Goal: Information Seeking & Learning: Learn about a topic

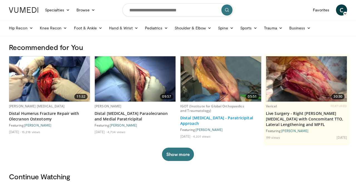
click at [191, 118] on link "Distal [MEDICAL_DATA] - Paratricipital Approach" at bounding box center [220, 120] width 81 height 11
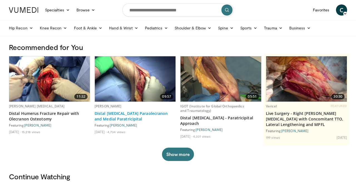
click at [116, 118] on link "Distal [MEDICAL_DATA] Paraolecranon and Medial Paratricipital" at bounding box center [134, 116] width 81 height 11
click at [115, 114] on link "Distal Humerus Paraolecranon and Medial Paratricipital" at bounding box center [134, 116] width 81 height 11
click at [126, 96] on img at bounding box center [135, 78] width 81 height 45
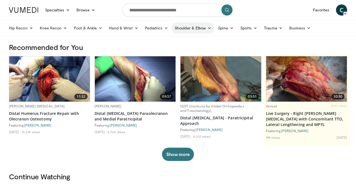
click at [185, 31] on link "Shoulder & Elbow" at bounding box center [192, 28] width 43 height 11
click at [165, 42] on link "Elbow" at bounding box center [181, 41] width 66 height 9
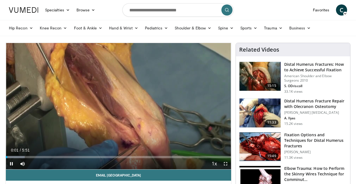
click at [226, 163] on span "Video Player" at bounding box center [225, 163] width 11 height 11
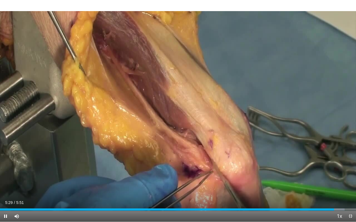
click at [349, 184] on span "Video Player" at bounding box center [349, 216] width 11 height 11
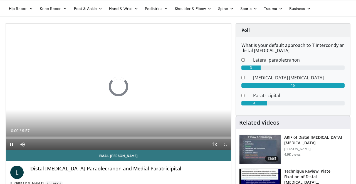
scroll to position [20, 0]
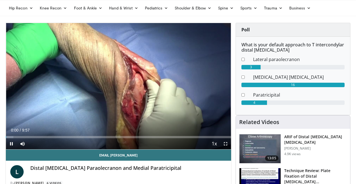
click at [225, 143] on span "Video Player" at bounding box center [225, 143] width 11 height 11
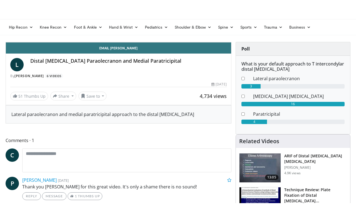
scroll to position [0, 0]
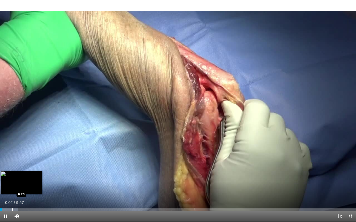
click at [12, 184] on div "Progress Bar" at bounding box center [12, 210] width 1 height 2
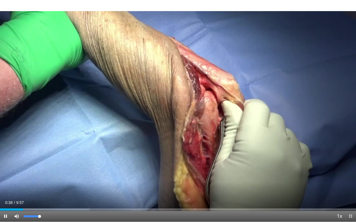
click at [15, 184] on span "Video Player" at bounding box center [16, 216] width 11 height 11
click at [16, 184] on span "Video Player" at bounding box center [16, 216] width 11 height 11
click at [349, 184] on span "Video Player" at bounding box center [349, 216] width 11 height 11
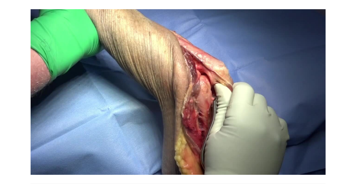
scroll to position [20, 0]
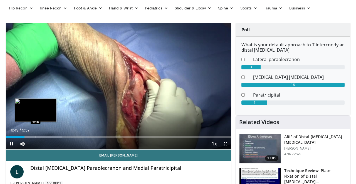
click at [36, 137] on div "Progress Bar" at bounding box center [36, 137] width 1 height 2
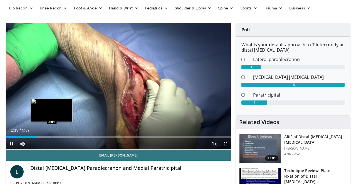
click at [52, 137] on div "Progress Bar" at bounding box center [52, 137] width 1 height 2
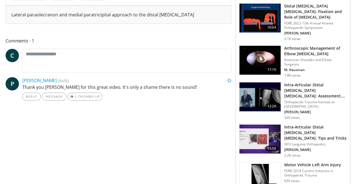
scroll to position [233, 0]
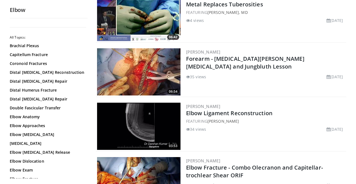
scroll to position [124, 0]
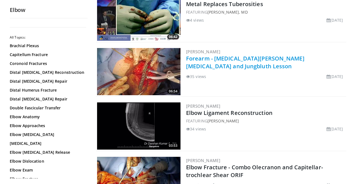
click at [238, 59] on link "Forearm - [MEDICAL_DATA][PERSON_NAME][MEDICAL_DATA] and Jungbluth Lesson" at bounding box center [245, 62] width 118 height 15
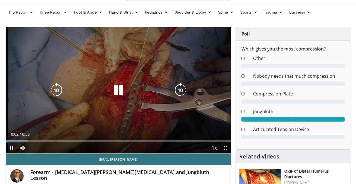
scroll to position [18, 0]
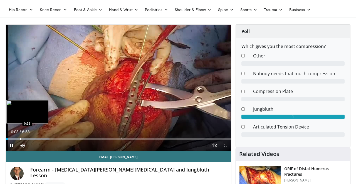
click at [20, 138] on div "Progress Bar" at bounding box center [20, 139] width 1 height 2
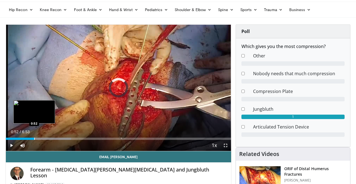
click at [34, 139] on div "Progress Bar" at bounding box center [34, 139] width 1 height 2
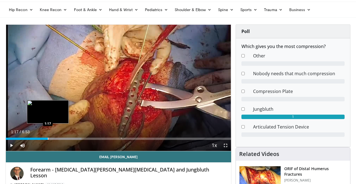
click at [48, 139] on div "Progress Bar" at bounding box center [48, 139] width 1 height 2
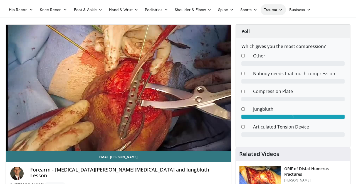
click at [272, 12] on link "Trauma" at bounding box center [272, 9] width 25 height 11
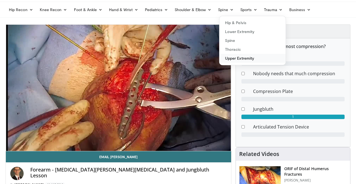
click at [239, 58] on link "Upper Extremity" at bounding box center [252, 58] width 66 height 9
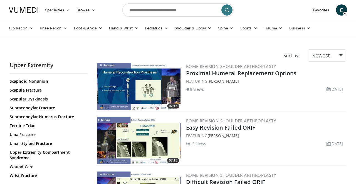
scroll to position [313, 0]
click at [28, 134] on link "Ulna Fracture" at bounding box center [47, 135] width 75 height 6
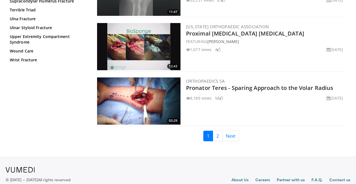
scroll to position [1307, 0]
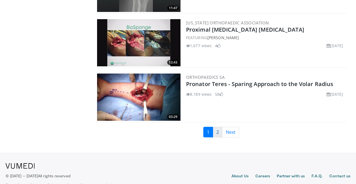
click at [217, 127] on link "2" at bounding box center [218, 132] width 10 height 11
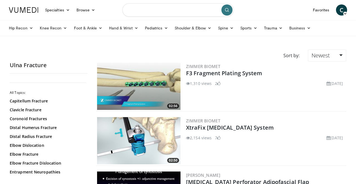
click at [135, 14] on input "Search topics, interventions" at bounding box center [177, 9] width 111 height 13
type input "**********"
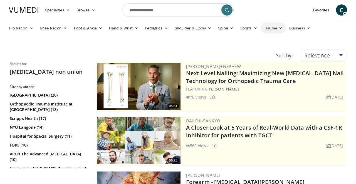
click at [267, 27] on link "Trauma" at bounding box center [272, 28] width 25 height 11
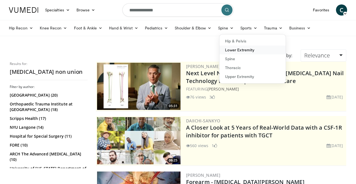
click at [237, 48] on link "Lower Extremity" at bounding box center [252, 50] width 66 height 9
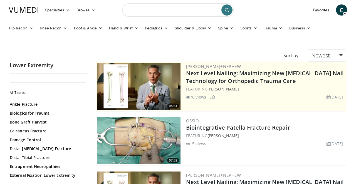
click at [138, 11] on input "Search topics, interventions" at bounding box center [177, 9] width 111 height 13
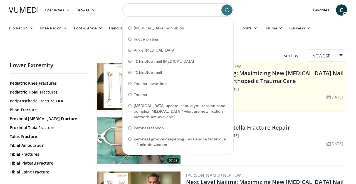
scroll to position [219, 0]
click at [26, 152] on link "Tibial Fractures" at bounding box center [47, 155] width 75 height 6
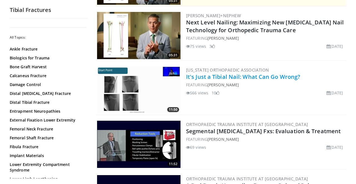
scroll to position [113, 0]
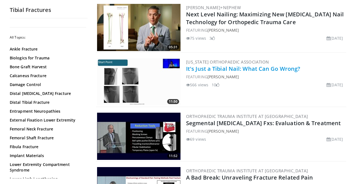
click at [208, 68] on link "It's Just a Tibial Nail: What Can Go Wrong?" at bounding box center [243, 69] width 114 height 8
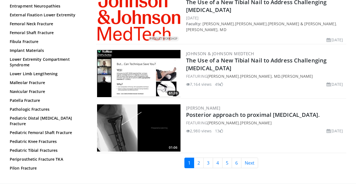
scroll to position [1336, 0]
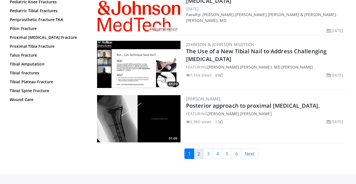
click at [198, 149] on link "2" at bounding box center [199, 154] width 10 height 11
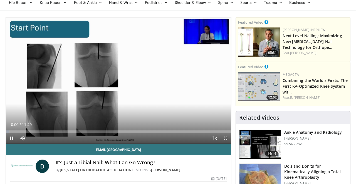
click at [225, 139] on span "Video Player" at bounding box center [225, 138] width 11 height 11
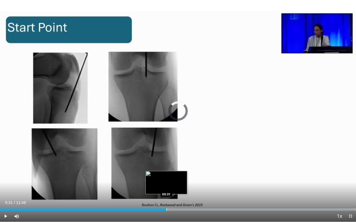
click at [166, 184] on div "Progress Bar" at bounding box center [166, 210] width 1 height 2
click at [157, 184] on div "Progress Bar" at bounding box center [157, 210] width 1 height 2
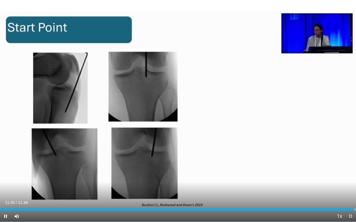
click at [349, 184] on span "Video Player" at bounding box center [349, 216] width 11 height 11
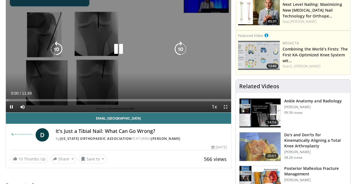
scroll to position [62, 0]
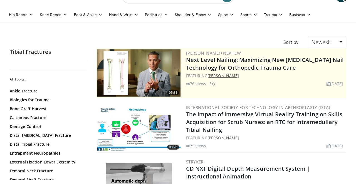
scroll to position [15, 0]
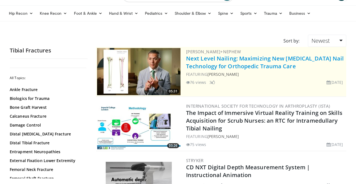
click at [231, 68] on link "Next Level Nailing: Maximizing New Tibia Nail Technology for Orthopedic Trauma …" at bounding box center [265, 62] width 158 height 15
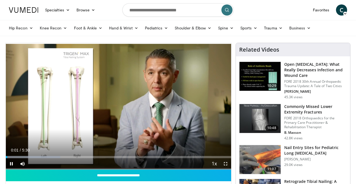
click at [224, 164] on span "Video Player" at bounding box center [225, 163] width 11 height 11
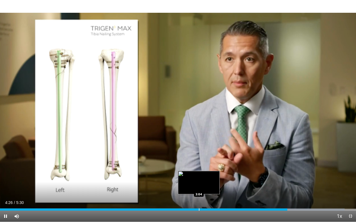
click at [199, 184] on div "Progress Bar" at bounding box center [199, 210] width 1 height 2
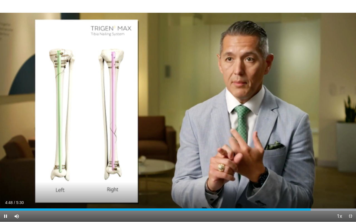
click at [348, 184] on span "Video Player" at bounding box center [349, 216] width 11 height 11
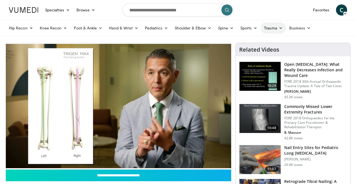
click at [274, 28] on link "Trauma" at bounding box center [272, 28] width 25 height 11
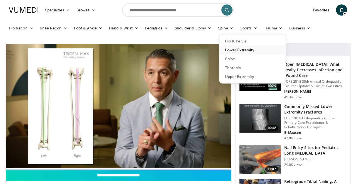
click at [239, 52] on link "Lower Extremity" at bounding box center [252, 50] width 66 height 9
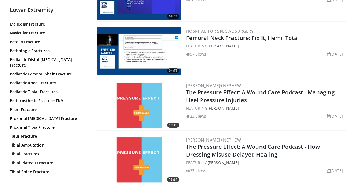
scroll to position [163, 0]
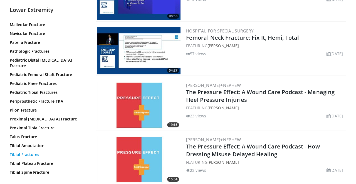
click at [23, 152] on link "Tibial Fractures" at bounding box center [47, 155] width 75 height 6
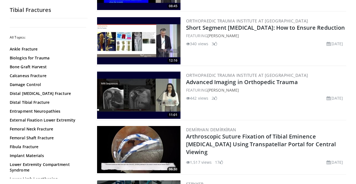
scroll to position [536, 0]
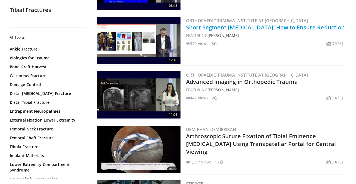
click at [217, 27] on link "Short Segment [MEDICAL_DATA]: How to Ensure Reduction" at bounding box center [265, 28] width 159 height 8
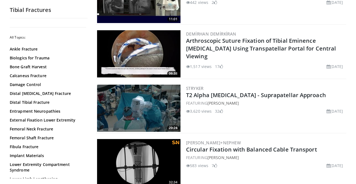
scroll to position [634, 0]
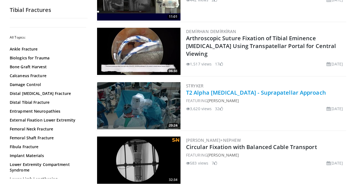
click at [229, 93] on link "T2 Alpha Tibia - Suprapatellar Approach" at bounding box center [256, 93] width 140 height 8
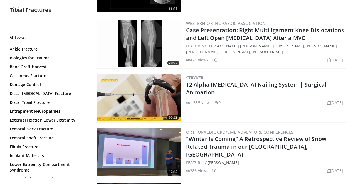
scroll to position [1082, 0]
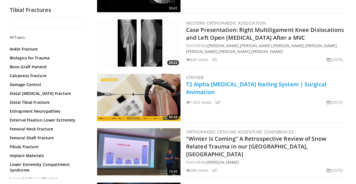
click at [220, 82] on link "T2 Alpha Tibia Nailing System | Surgical Animation" at bounding box center [256, 88] width 140 height 15
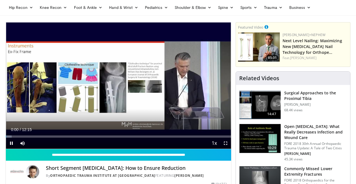
click at [224, 143] on span "Video Player" at bounding box center [225, 143] width 11 height 11
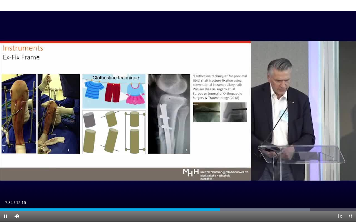
click at [176, 184] on div "Current Time 7:34 / Duration 12:15 Pause Skip Backward Skip Forward Mute Loaded…" at bounding box center [178, 216] width 356 height 11
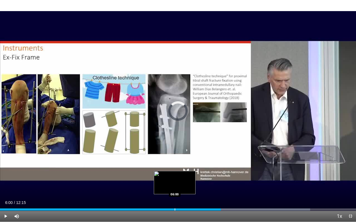
click at [174, 184] on div "Loaded : 87.08% 07:36 06:00" at bounding box center [178, 208] width 356 height 5
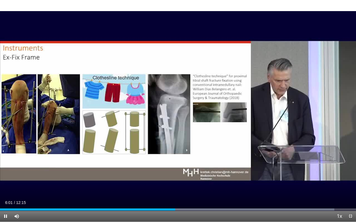
click at [159, 184] on div "Current Time 6:01 / Duration 12:15 Pause Skip Backward Skip Forward Mute Loaded…" at bounding box center [178, 216] width 356 height 11
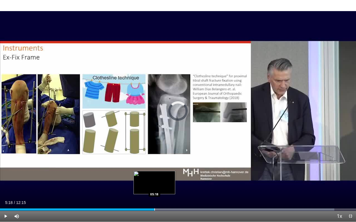
click at [154, 184] on div "Progress Bar" at bounding box center [154, 210] width 1 height 2
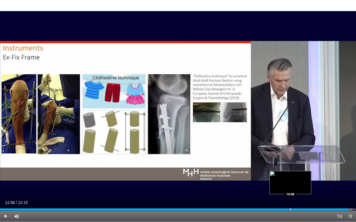
click at [290, 184] on div "Progress Bar" at bounding box center [290, 210] width 1 height 2
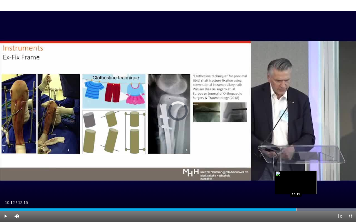
click at [296, 184] on div "Progress Bar" at bounding box center [296, 210] width 1 height 2
click at [301, 184] on div "Progress Bar" at bounding box center [301, 210] width 1 height 2
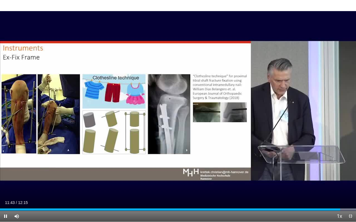
click at [349, 184] on span "Video Player" at bounding box center [349, 216] width 11 height 11
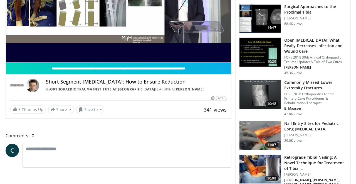
scroll to position [108, 0]
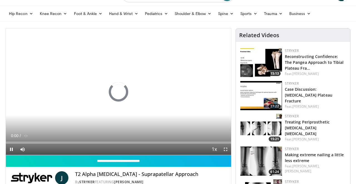
scroll to position [24, 0]
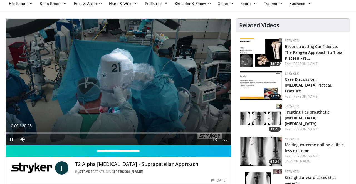
click at [226, 139] on span "Video Player" at bounding box center [225, 139] width 11 height 11
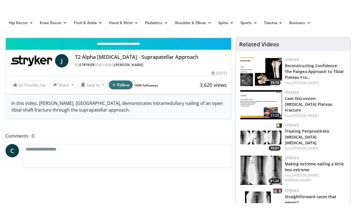
scroll to position [0, 0]
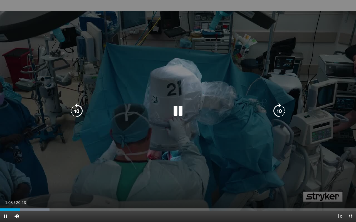
click at [176, 112] on icon "Video Player" at bounding box center [178, 111] width 16 height 16
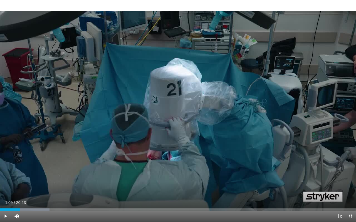
click at [5, 184] on span "Video Player" at bounding box center [5, 216] width 11 height 11
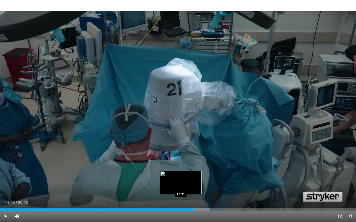
click at [181, 184] on div "Progress Bar" at bounding box center [181, 210] width 1 height 2
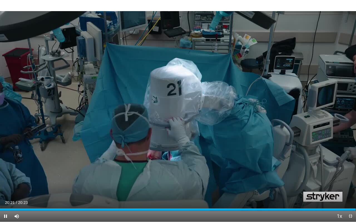
click at [351, 184] on span "Video Player" at bounding box center [349, 216] width 11 height 11
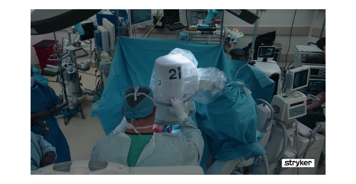
scroll to position [24, 0]
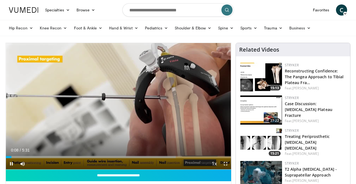
click at [224, 162] on span "Video Player" at bounding box center [225, 163] width 11 height 11
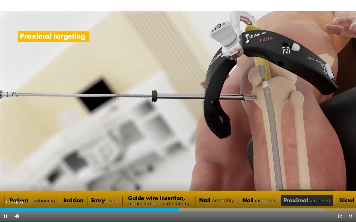
click at [348, 184] on span "Video Player" at bounding box center [349, 216] width 11 height 11
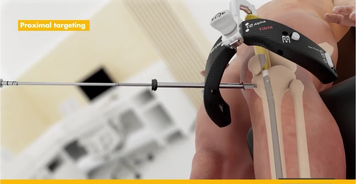
scroll to position [132, 0]
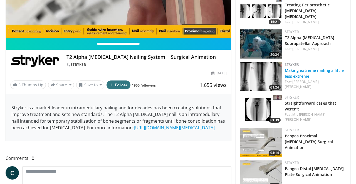
click at [295, 74] on link "Making extreme nailing a little less extreme" at bounding box center [313, 73] width 59 height 11
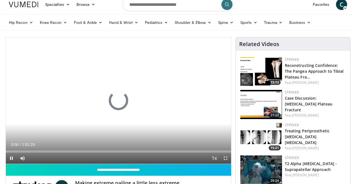
scroll to position [23, 0]
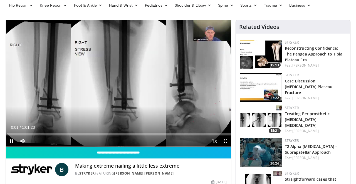
click at [226, 141] on span "Video Player" at bounding box center [225, 141] width 11 height 11
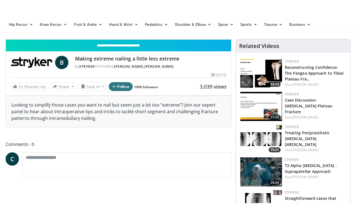
scroll to position [0, 0]
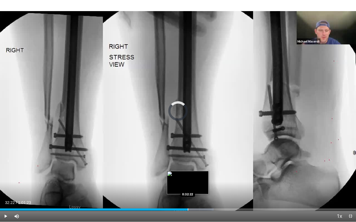
click at [188, 184] on div "Progress Bar" at bounding box center [188, 210] width 1 height 2
click at [196, 184] on div "Progress Bar" at bounding box center [196, 210] width 1 height 2
click at [194, 184] on div "Progress Bar" at bounding box center [194, 210] width 1 height 2
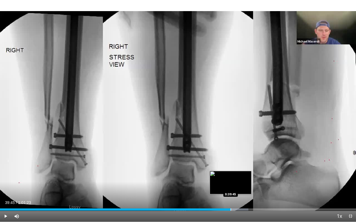
click at [230, 184] on div "Progress Bar" at bounding box center [230, 210] width 1 height 2
click at [237, 184] on div "Progress Bar" at bounding box center [237, 210] width 1 height 2
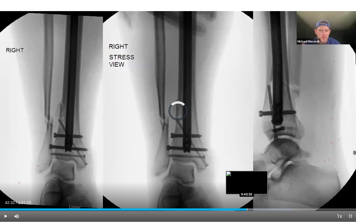
click at [246, 184] on div "Progress Bar" at bounding box center [246, 210] width 1 height 2
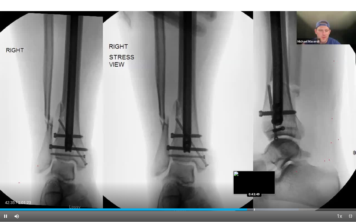
click at [254, 184] on div "Progress Bar" at bounding box center [254, 210] width 1 height 2
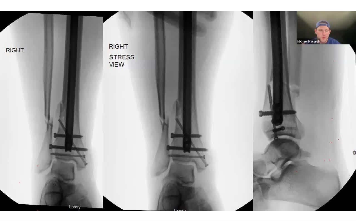
click at [261, 184] on video-js "**********" at bounding box center [178, 111] width 356 height 222
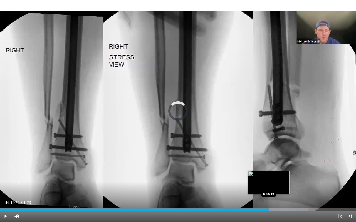
click at [268, 184] on div "Progress Bar" at bounding box center [268, 210] width 1 height 2
click at [279, 184] on div "Progress Bar" at bounding box center [279, 210] width 1 height 2
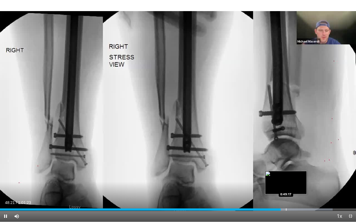
click at [286, 184] on div "Progress Bar" at bounding box center [286, 210] width 1 height 2
click at [289, 184] on div "Progress Bar" at bounding box center [289, 210] width 1 height 2
click at [294, 184] on div "Progress Bar" at bounding box center [294, 210] width 1 height 2
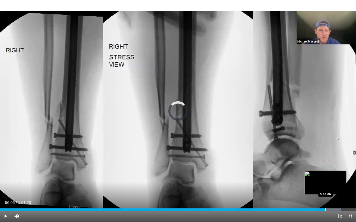
click at [325, 184] on div "Progress Bar" at bounding box center [325, 210] width 1 height 2
click at [333, 184] on div "Loaded : 98.56% 0:57:24 0:57:24" at bounding box center [178, 208] width 356 height 5
click at [340, 184] on div "Progress Bar" at bounding box center [340, 210] width 1 height 2
click at [348, 184] on div "Progress Bar" at bounding box center [348, 210] width 1 height 2
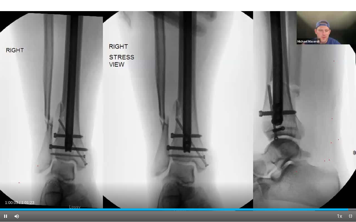
click at [350, 184] on span "Video Player" at bounding box center [349, 216] width 11 height 11
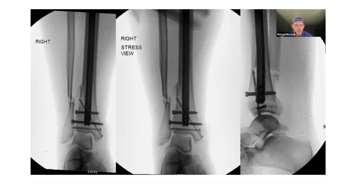
scroll to position [23, 0]
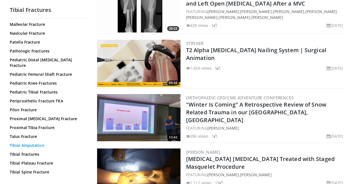
scroll to position [1135, 0]
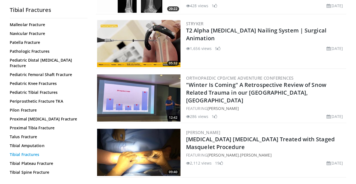
click at [29, 152] on link "Tibial Fractures" at bounding box center [47, 155] width 75 height 6
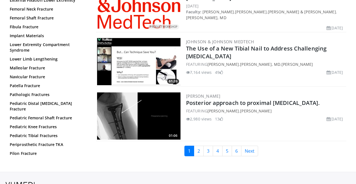
scroll to position [1349, 0]
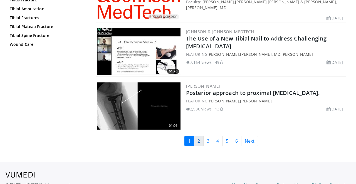
click at [198, 140] on link "2" at bounding box center [199, 141] width 10 height 11
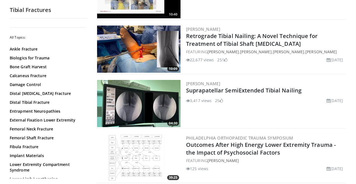
scroll to position [256, 0]
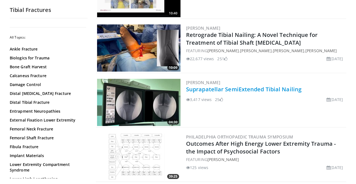
click at [219, 90] on link "Suprapatellar SemiExtended Tibial Nailing" at bounding box center [243, 90] width 115 height 8
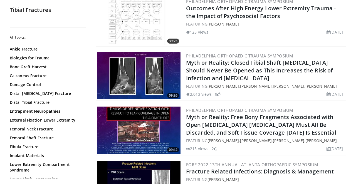
scroll to position [394, 0]
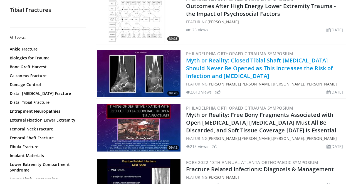
click at [213, 69] on link "Myth or Reality: Closed Tibial Shaft Fractures Should Never Be Opened as This I…" at bounding box center [259, 68] width 146 height 23
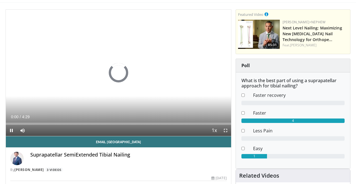
scroll to position [36, 0]
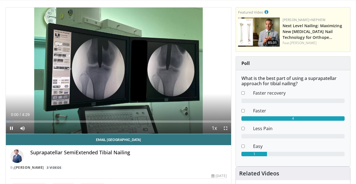
click at [226, 128] on span "Video Player" at bounding box center [225, 128] width 11 height 11
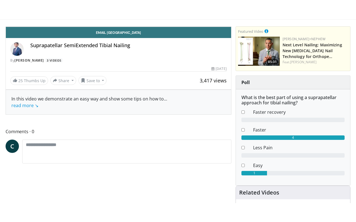
scroll to position [0, 0]
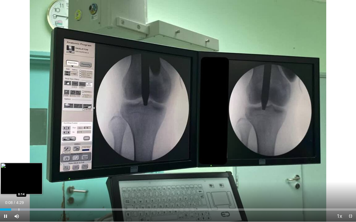
click at [19, 184] on div "Progress Bar" at bounding box center [19, 210] width 1 height 2
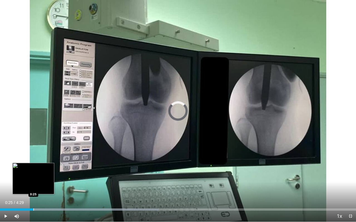
click at [33, 184] on div "Progress Bar" at bounding box center [33, 210] width 1 height 2
click at [38, 184] on div "Progress Bar" at bounding box center [38, 210] width 1 height 2
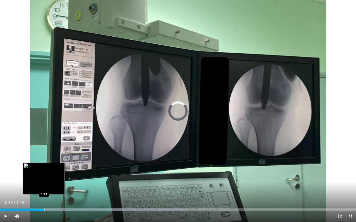
click at [44, 184] on div "Progress Bar" at bounding box center [44, 210] width 1 height 2
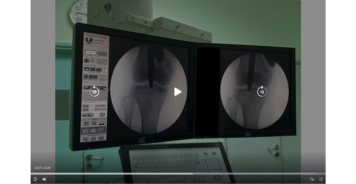
scroll to position [36, 0]
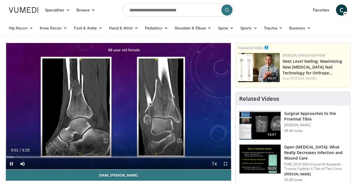
click at [226, 163] on span "Video Player" at bounding box center [225, 163] width 11 height 11
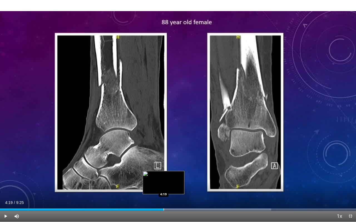
click at [163, 184] on div "Loaded : 76.18% 4:19 4:19" at bounding box center [178, 208] width 356 height 5
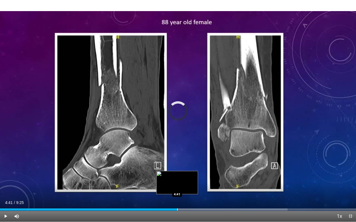
click at [177, 184] on div "Progress Bar" at bounding box center [177, 210] width 1 height 2
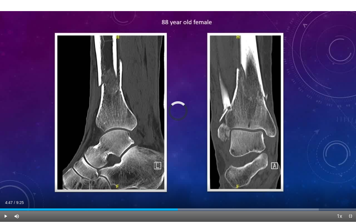
click at [181, 184] on div "Progress Bar" at bounding box center [181, 210] width 1 height 2
click at [187, 184] on div "Current Time 4:48 / Duration 9:25 Pause Skip Backward Skip Forward Mute Loaded …" at bounding box center [178, 216] width 356 height 11
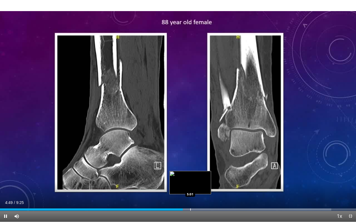
click at [190, 184] on div "Loaded : 93.01% 4:49 5:01" at bounding box center [178, 208] width 356 height 5
click at [198, 184] on div "Progress Bar" at bounding box center [198, 210] width 1 height 2
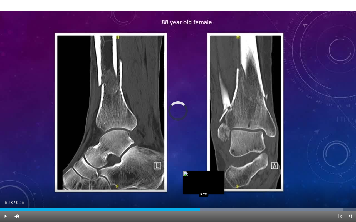
click at [203, 184] on div "Progress Bar" at bounding box center [203, 210] width 1 height 2
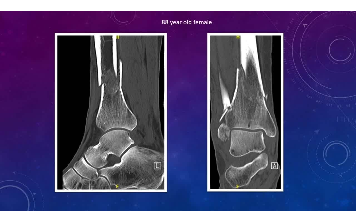
click at [215, 184] on video-js "**********" at bounding box center [178, 111] width 356 height 222
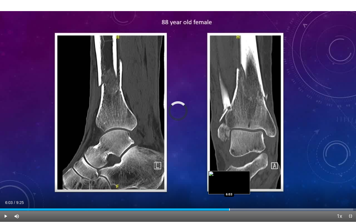
click at [229, 184] on div "Progress Bar" at bounding box center [229, 210] width 1 height 2
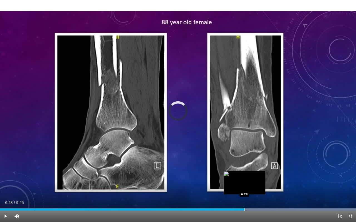
click at [244, 184] on div "Progress Bar" at bounding box center [244, 210] width 1 height 2
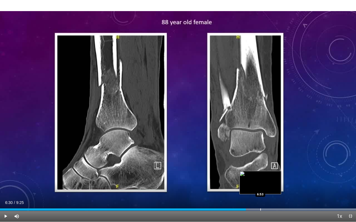
click at [260, 184] on div "Progress Bar" at bounding box center [260, 210] width 1 height 2
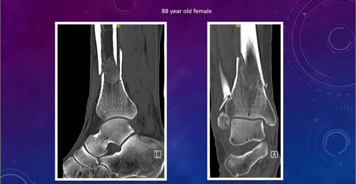
scroll to position [136, 0]
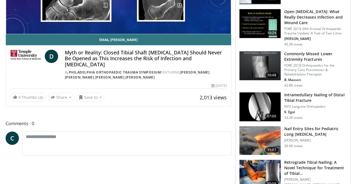
click at [298, 99] on h3 "Intramedullary Nailing of Distal Tibial Fracture" at bounding box center [315, 97] width 63 height 11
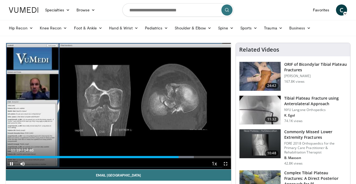
click at [226, 165] on span "Video Player" at bounding box center [225, 163] width 11 height 11
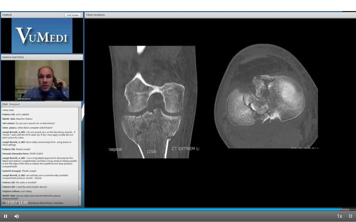
click at [349, 184] on span "Video Player" at bounding box center [349, 216] width 11 height 11
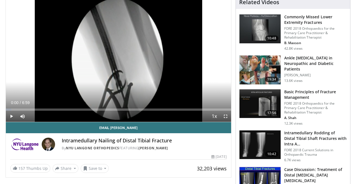
scroll to position [56, 0]
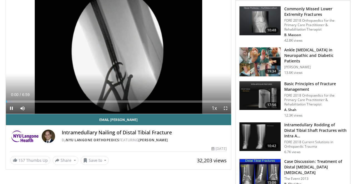
click at [225, 108] on span "Video Player" at bounding box center [225, 108] width 11 height 11
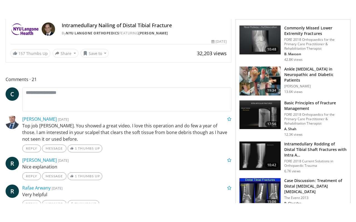
scroll to position [0, 0]
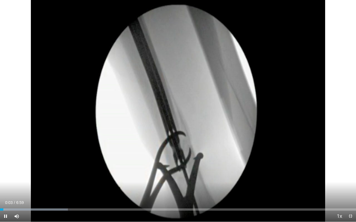
click at [25, 184] on div "Current Time 0:03 / Duration 6:59 Pause Skip Backward Skip Forward Mute Loaded …" at bounding box center [178, 216] width 356 height 11
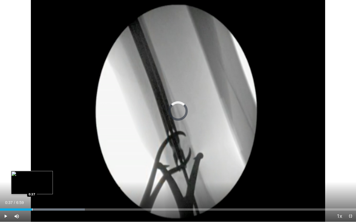
click at [32, 184] on div "Progress Bar" at bounding box center [32, 210] width 1 height 2
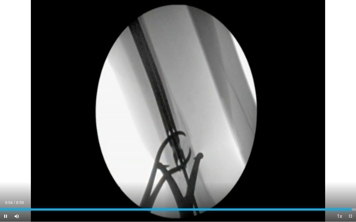
click at [350, 184] on span "Video Player" at bounding box center [349, 216] width 11 height 11
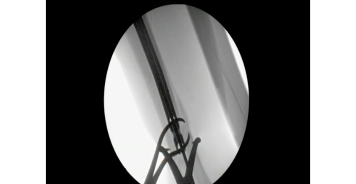
scroll to position [272, 0]
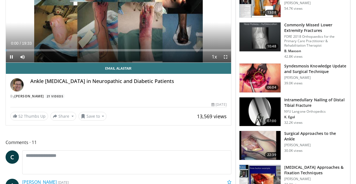
scroll to position [107, 0]
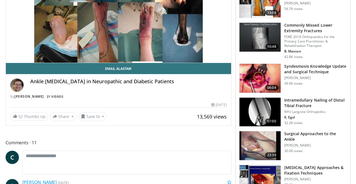
click at [296, 72] on h3 "Syndesmosis Knowledge Update and Surgical Technique" at bounding box center [315, 69] width 63 height 11
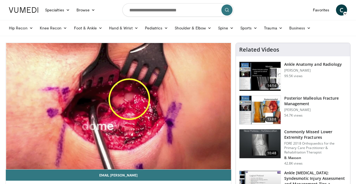
click at [293, 102] on h3 "Posterior Malleolus Fracture Management" at bounding box center [315, 101] width 63 height 11
click at [251, 28] on link "Sports" at bounding box center [249, 28] width 24 height 11
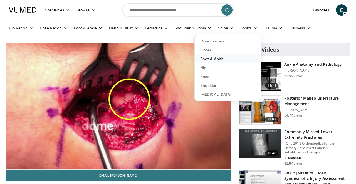
click at [214, 57] on link "Foot & Ankle" at bounding box center [227, 58] width 66 height 9
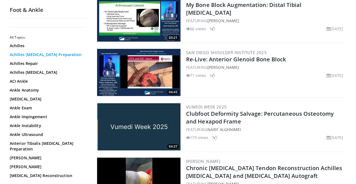
scroll to position [123, 0]
click at [25, 116] on link "Ankle Impingement" at bounding box center [47, 117] width 75 height 6
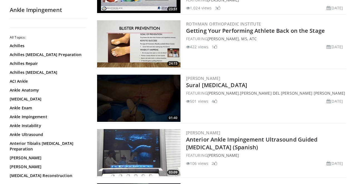
scroll to position [206, 0]
click at [206, 84] on link "Sural [MEDICAL_DATA]" at bounding box center [216, 85] width 61 height 8
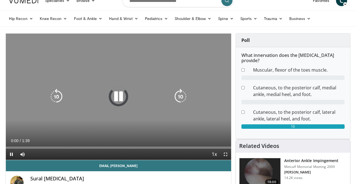
scroll to position [14, 0]
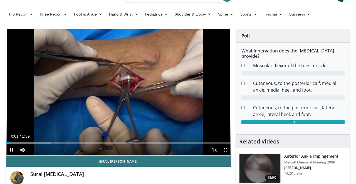
click at [226, 151] on span "Video Player" at bounding box center [225, 149] width 11 height 11
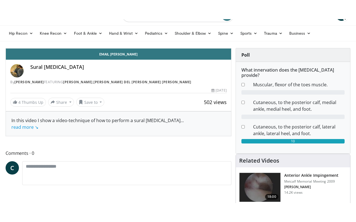
scroll to position [0, 0]
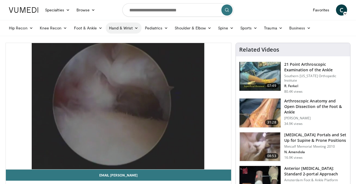
click at [115, 29] on link "Hand & Wrist" at bounding box center [124, 28] width 36 height 11
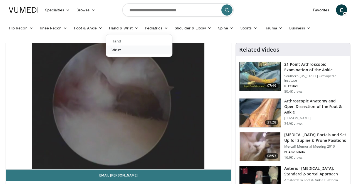
click at [116, 49] on link "Wrist" at bounding box center [139, 50] width 66 height 9
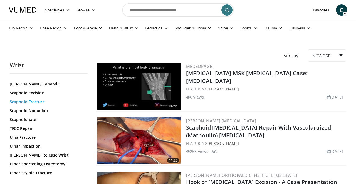
scroll to position [334, 0]
click at [28, 122] on link "Scapholunate" at bounding box center [47, 120] width 75 height 6
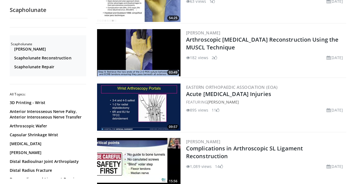
scroll to position [94, 0]
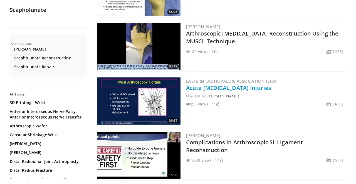
click at [219, 90] on link "Acute [MEDICAL_DATA] Injuries" at bounding box center [228, 88] width 85 height 8
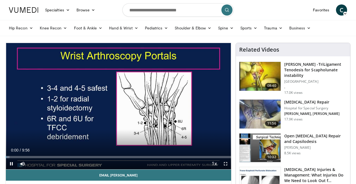
click at [227, 163] on span "Video Player" at bounding box center [225, 163] width 11 height 11
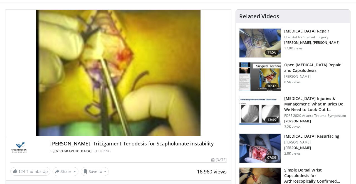
scroll to position [30, 0]
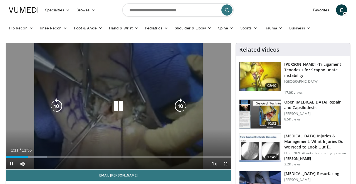
click at [117, 109] on icon "Video Player" at bounding box center [119, 106] width 16 height 16
